Goal: Transaction & Acquisition: Subscribe to service/newsletter

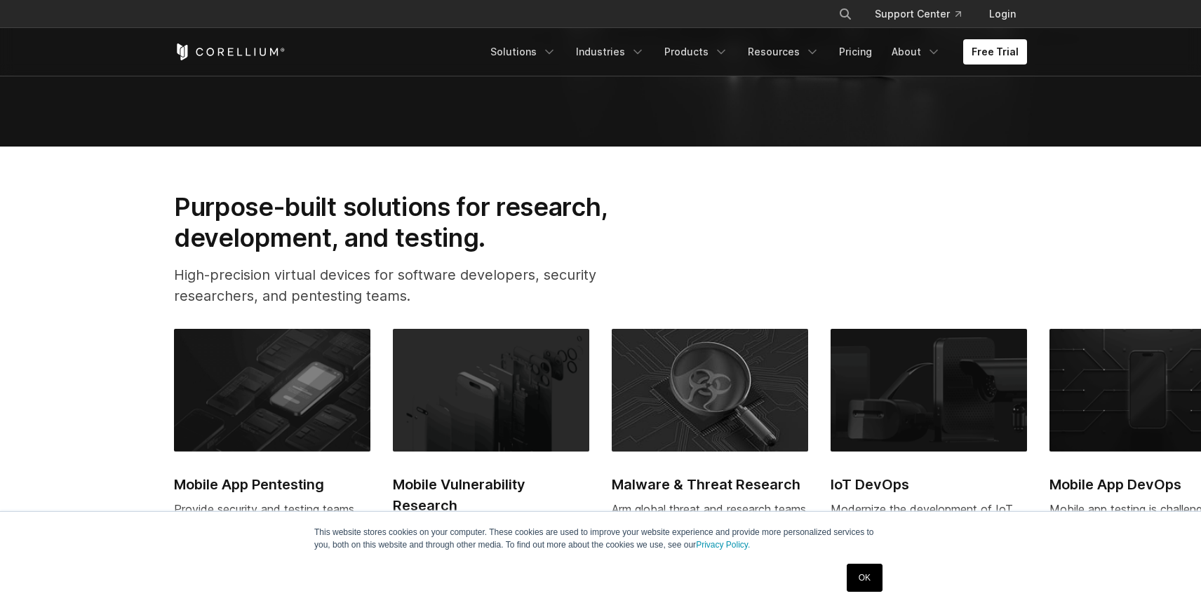
scroll to position [568, 0]
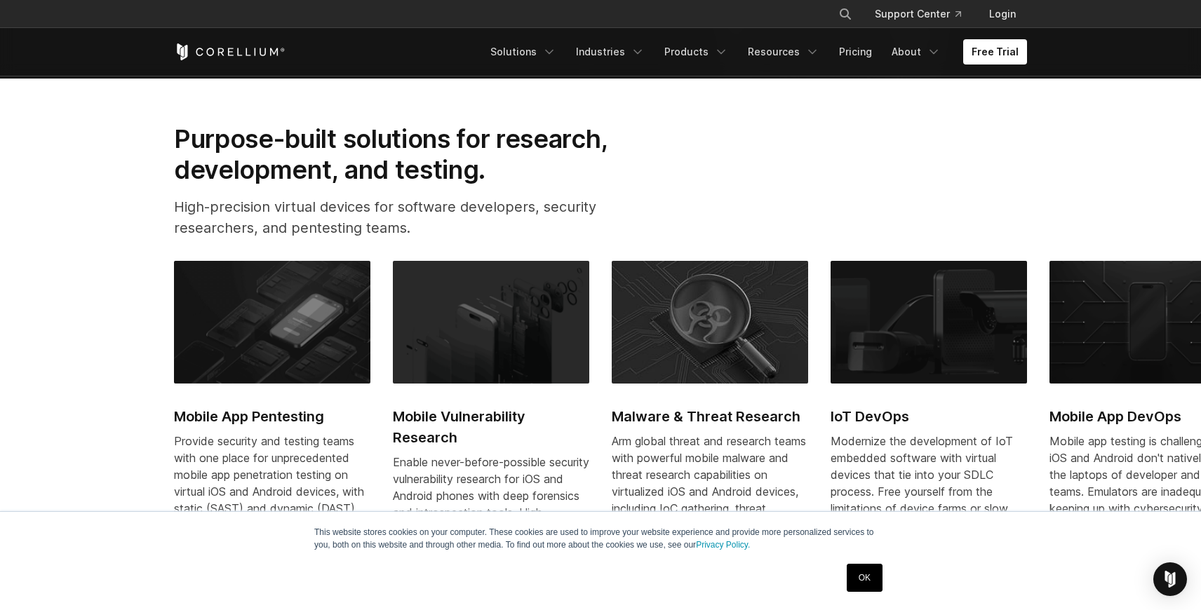
click at [859, 590] on link "OK" at bounding box center [865, 578] width 36 height 28
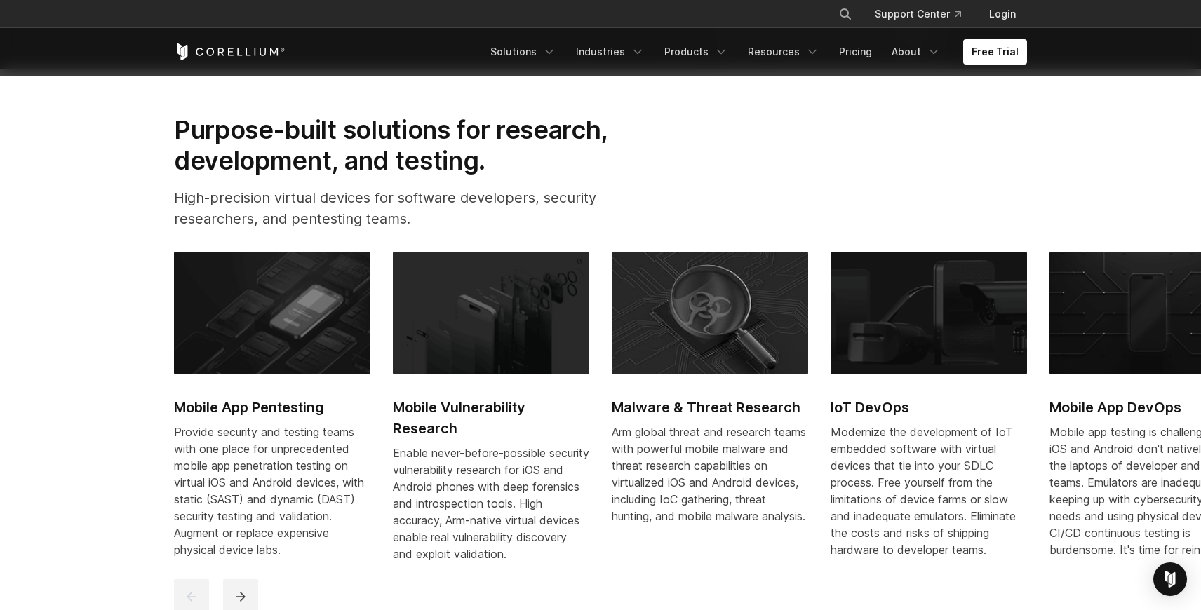
scroll to position [96, 0]
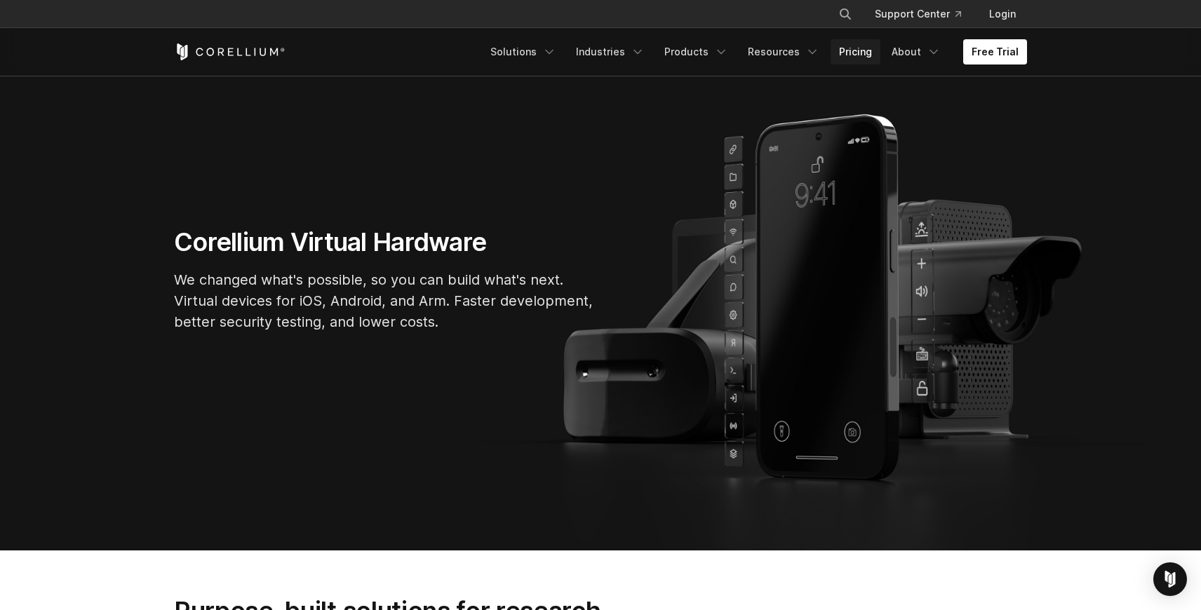
click at [867, 55] on link "Pricing" at bounding box center [856, 51] width 50 height 25
click at [1000, 62] on link "Free Trial" at bounding box center [995, 51] width 64 height 25
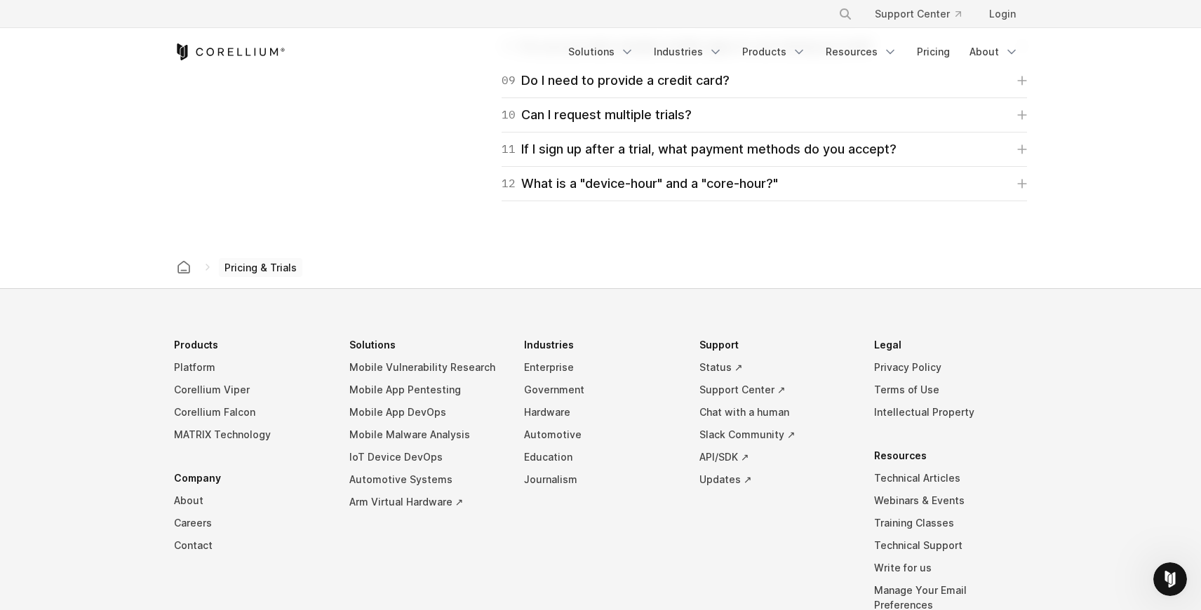
scroll to position [1796, 0]
